Goal: Register for event/course

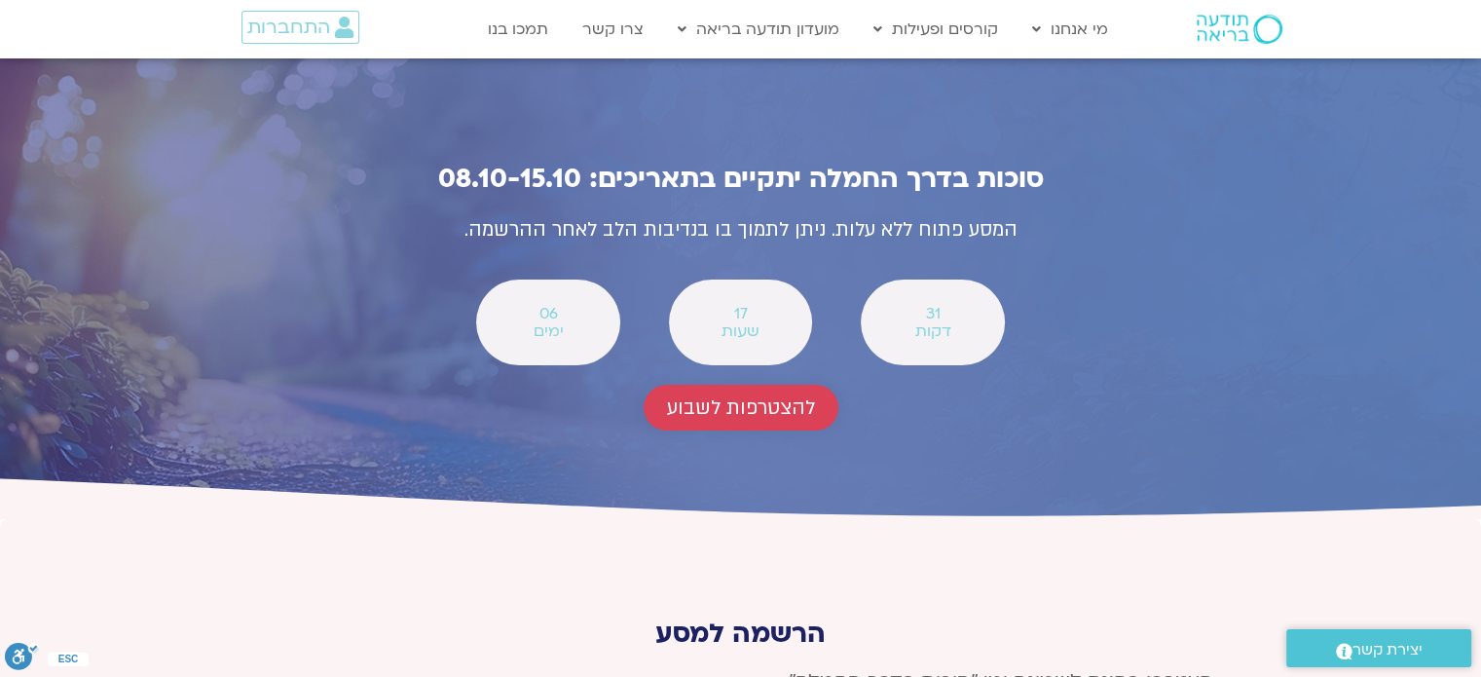
scroll to position [7110, 0]
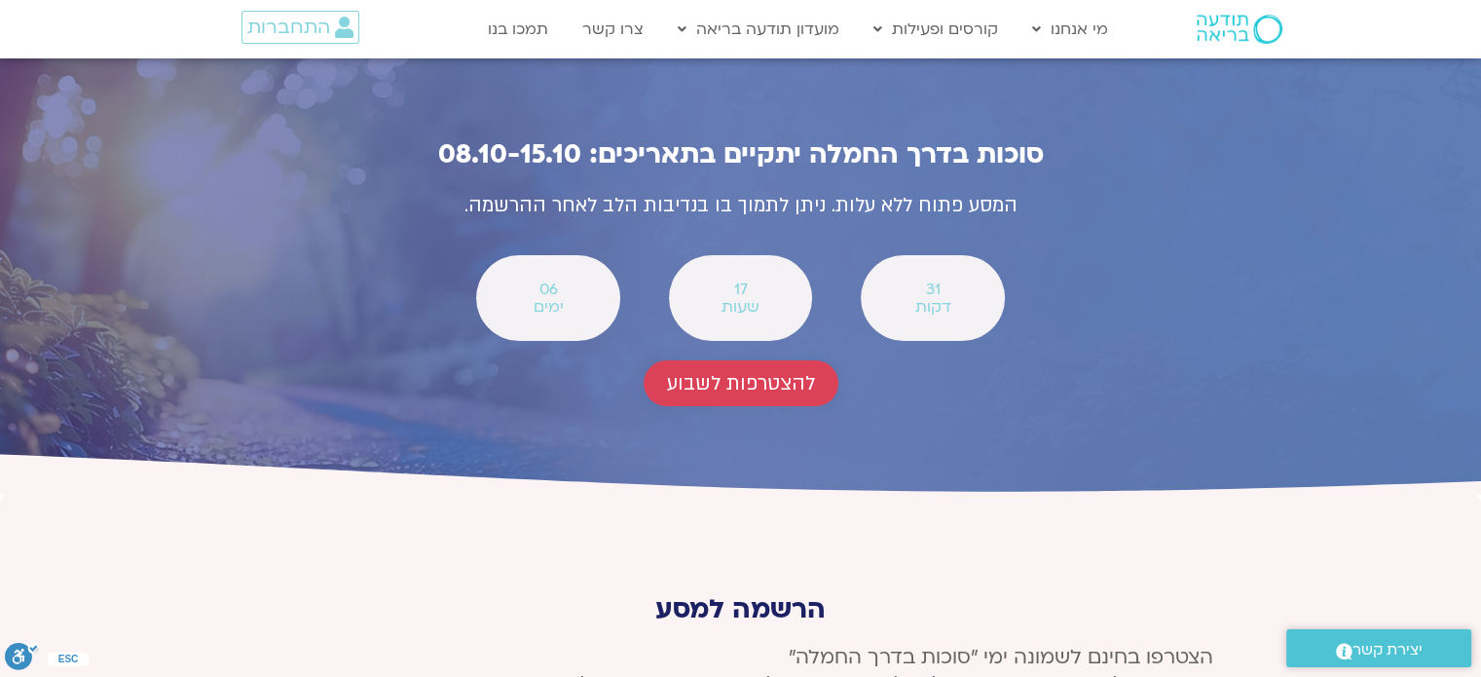
click at [787, 372] on span "להצטרפות לשבוע" at bounding box center [741, 383] width 148 height 22
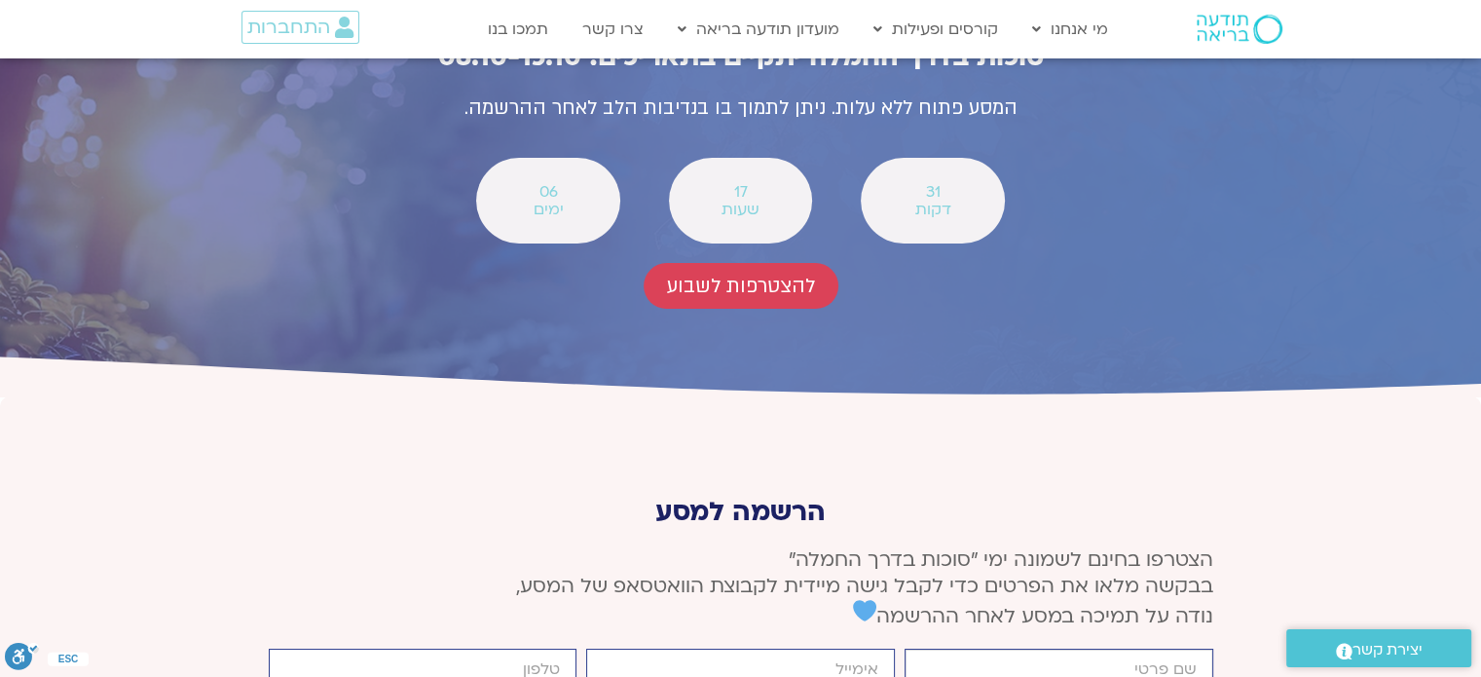
click at [1016, 649] on input "firstname" at bounding box center [1059, 670] width 309 height 42
type input "r"
type input "[PERSON_NAME]"
click at [858, 649] on input "email" at bounding box center [740, 670] width 309 height 42
type input "[EMAIL_ADDRESS][DOMAIN_NAME]"
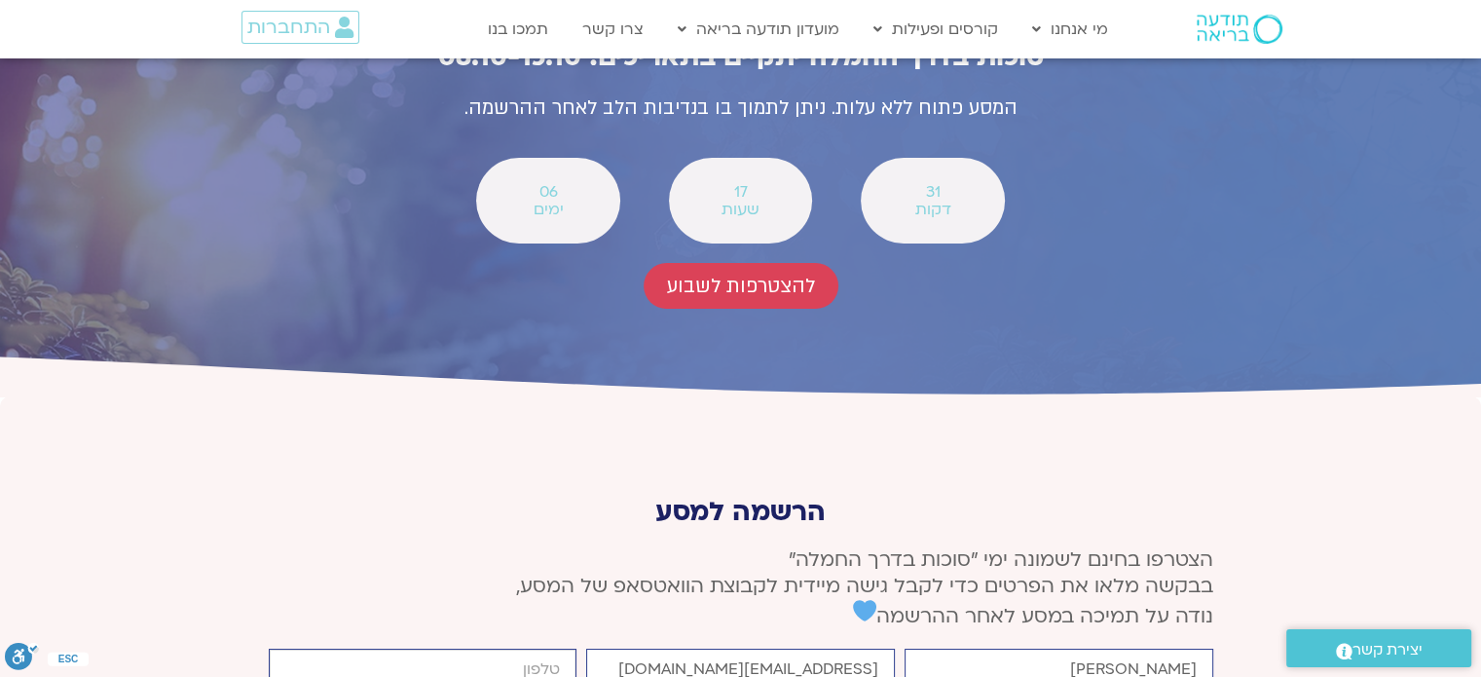
click at [524, 649] on input "cellphone" at bounding box center [423, 670] width 309 height 42
type input "0522518972"
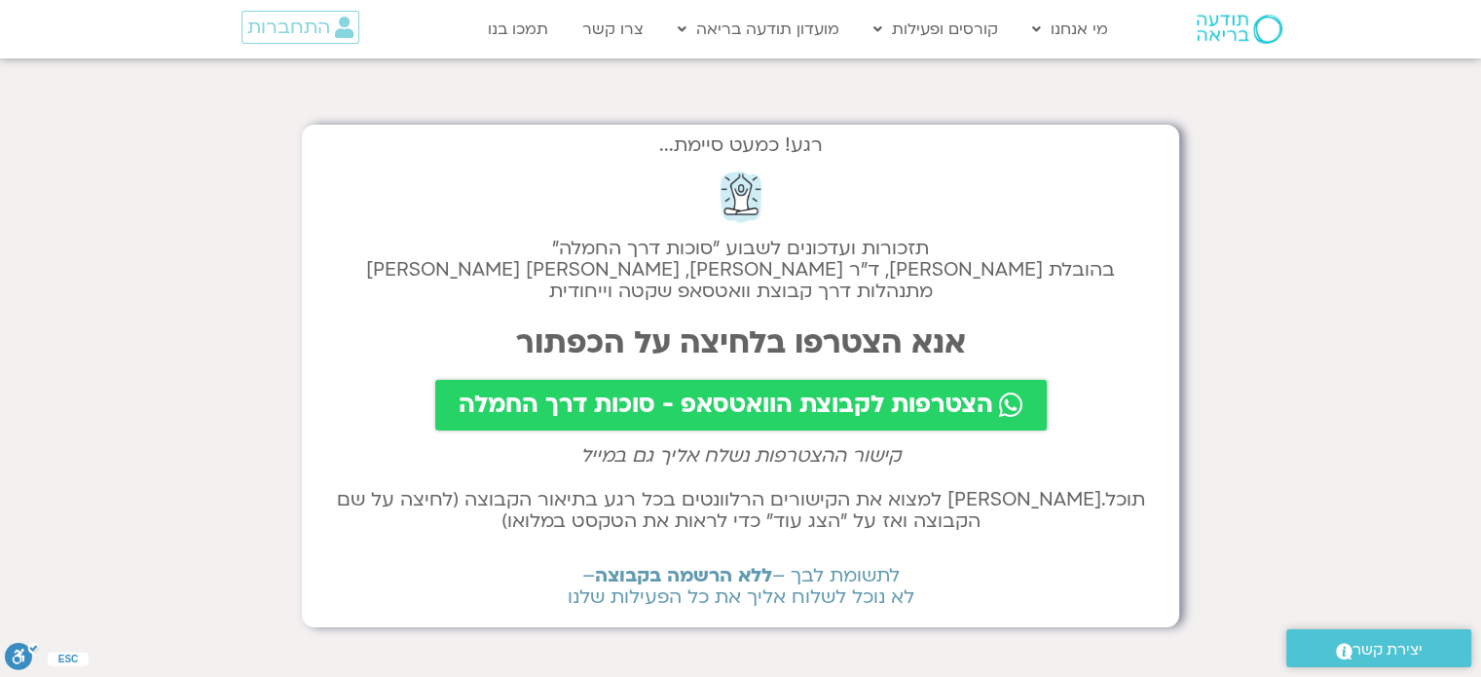
click at [879, 404] on span "הצטרפות לקבוצת הוואטסאפ - סוכות דרך החמלה" at bounding box center [726, 405] width 535 height 27
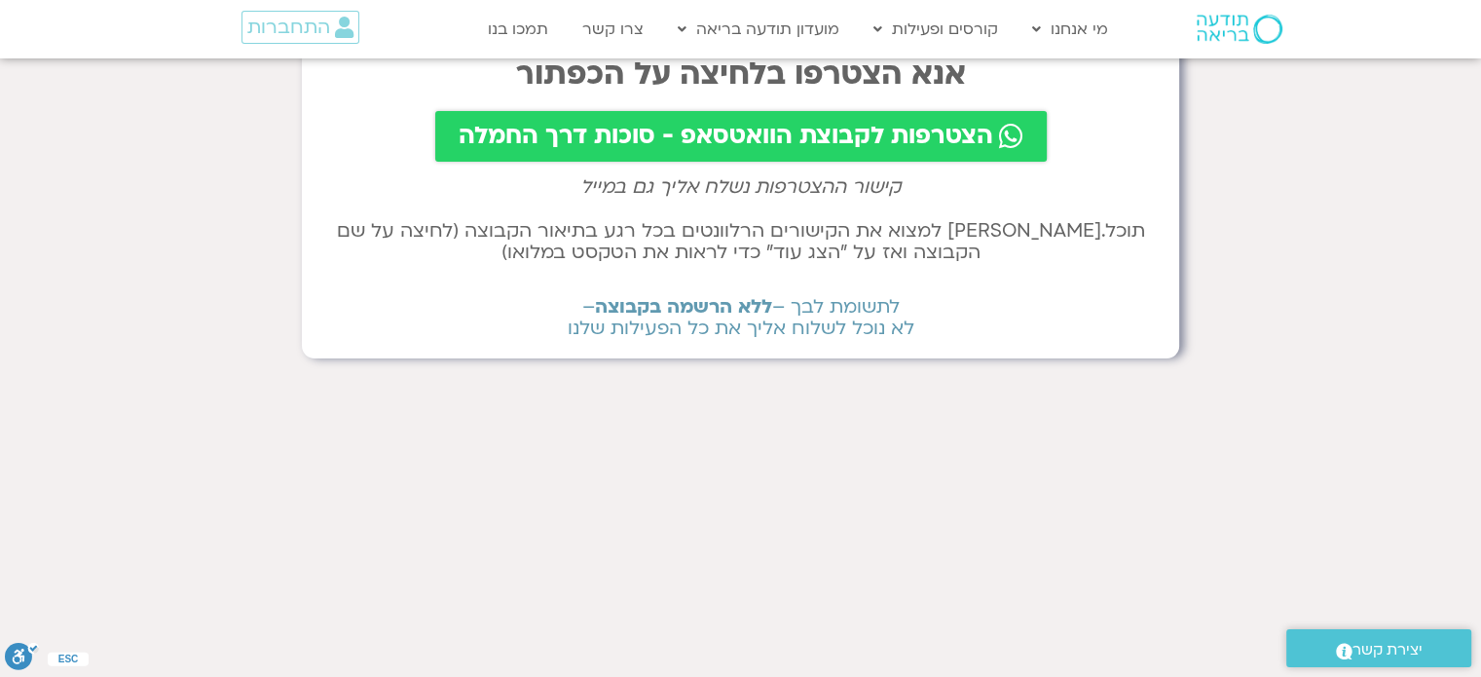
scroll to position [292, 0]
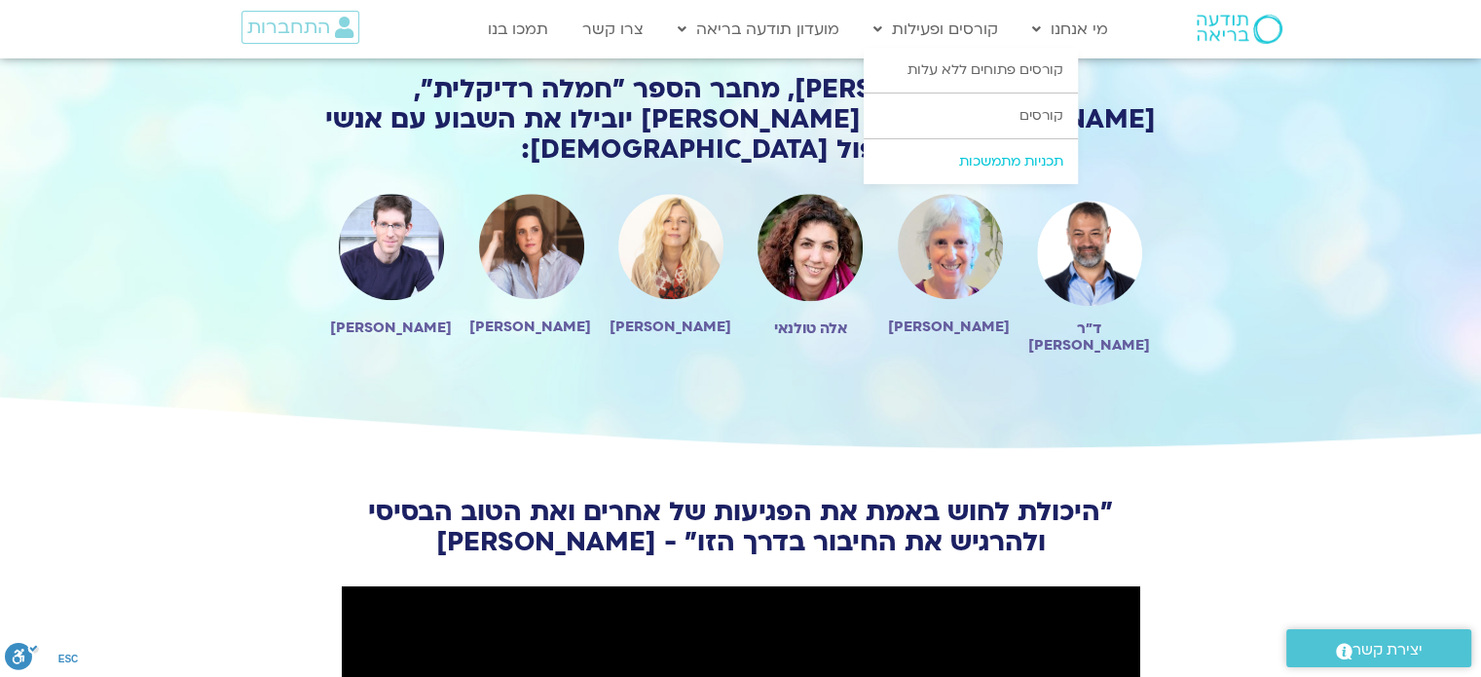
scroll to position [1656, 0]
